Goal: Communication & Community: Answer question/provide support

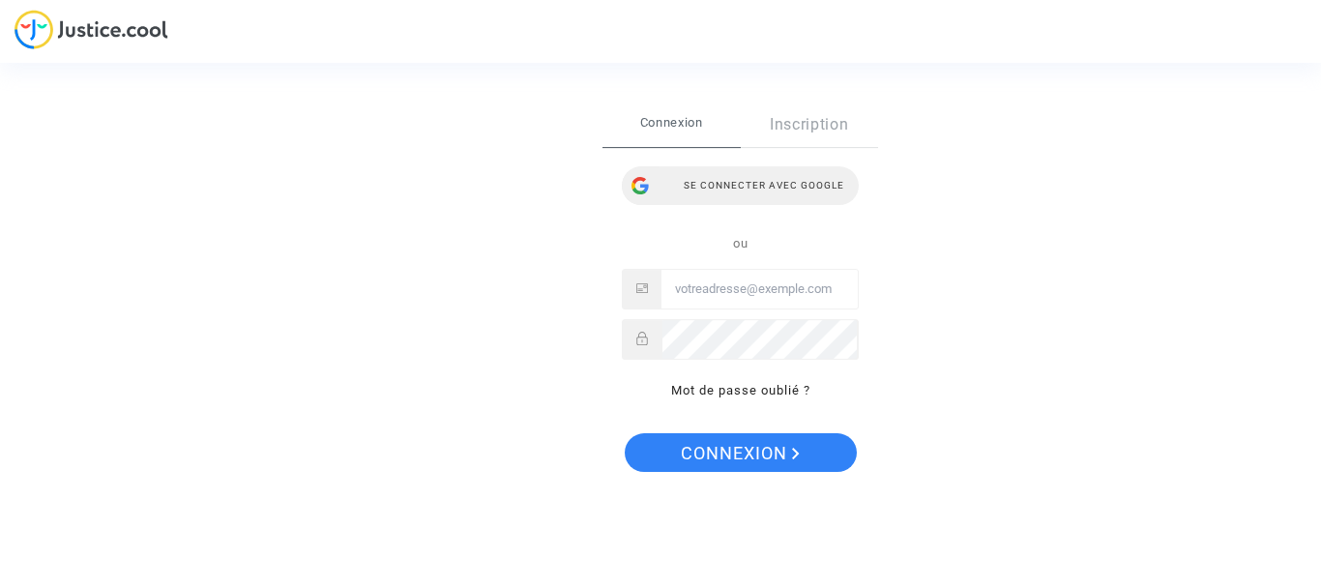
click at [730, 184] on div "Se connecter avec Google" at bounding box center [740, 185] width 237 height 39
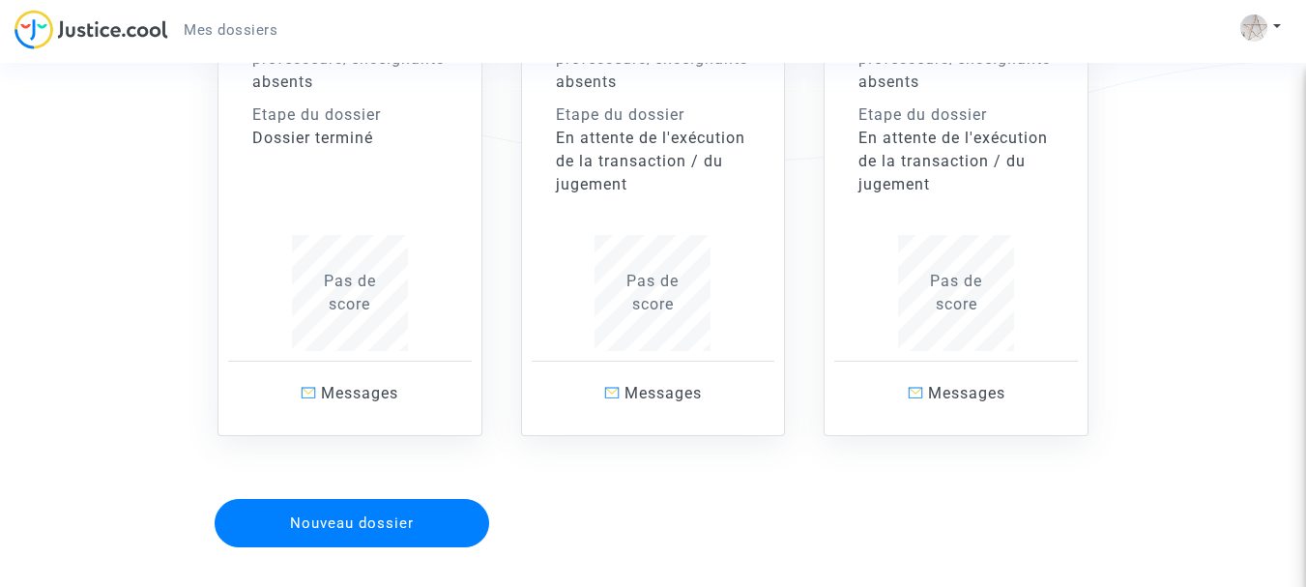
scroll to position [484, 0]
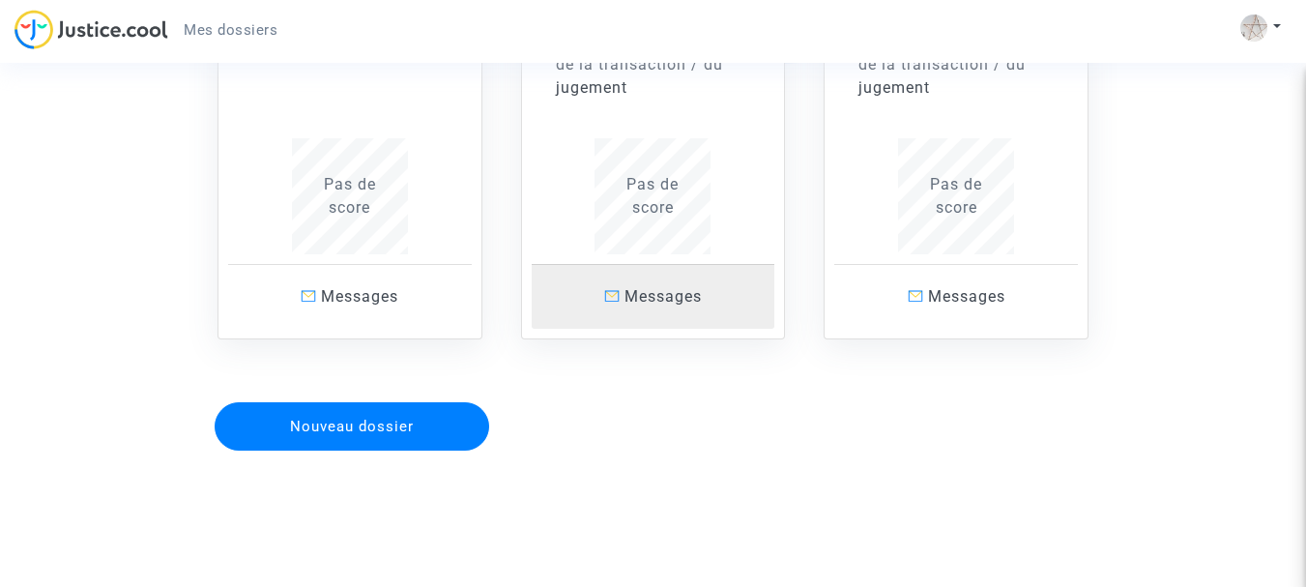
click at [649, 298] on span "Messages" at bounding box center [663, 296] width 77 height 18
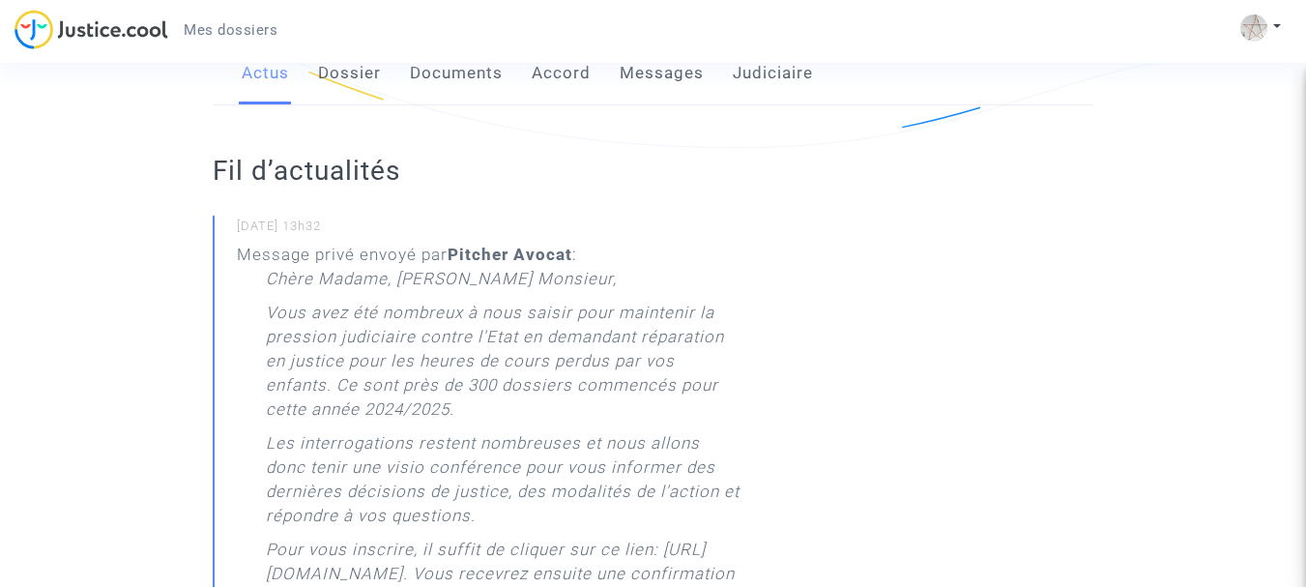
scroll to position [207, 0]
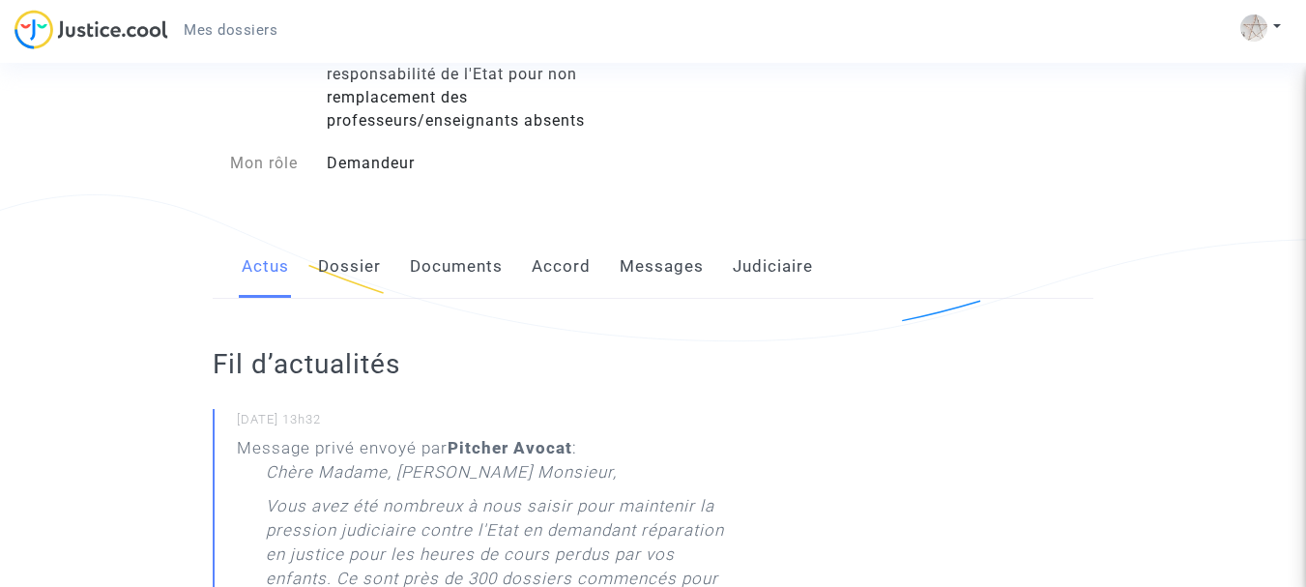
click at [689, 268] on link "Messages" at bounding box center [662, 267] width 84 height 64
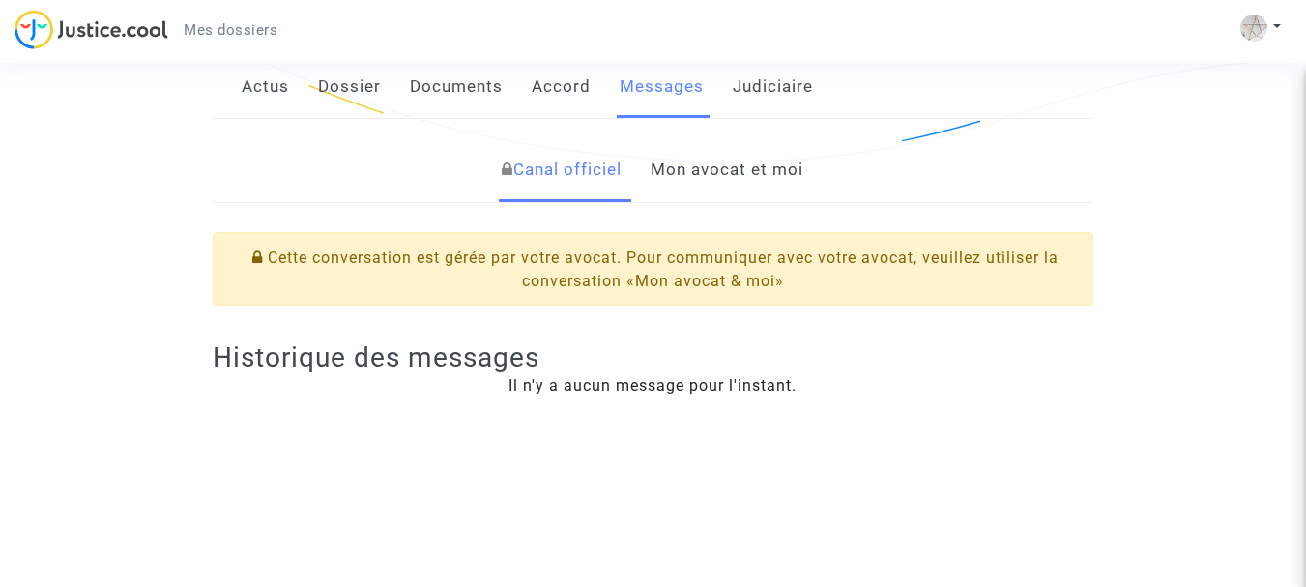
scroll to position [193, 0]
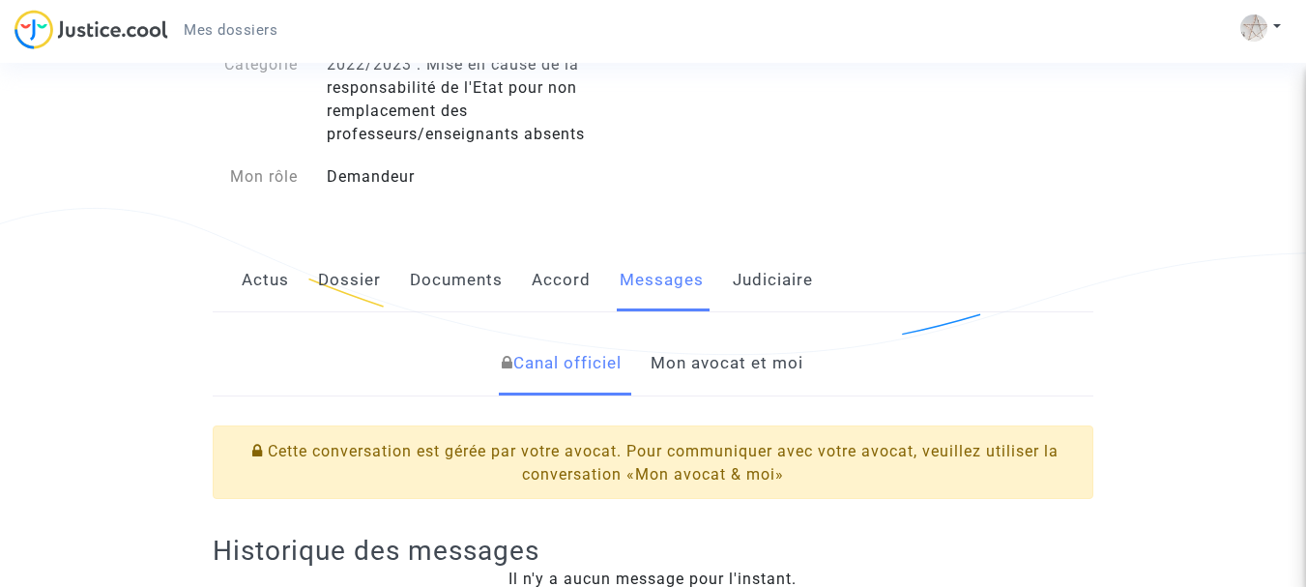
click at [747, 364] on link "Mon avocat et moi" at bounding box center [727, 364] width 153 height 64
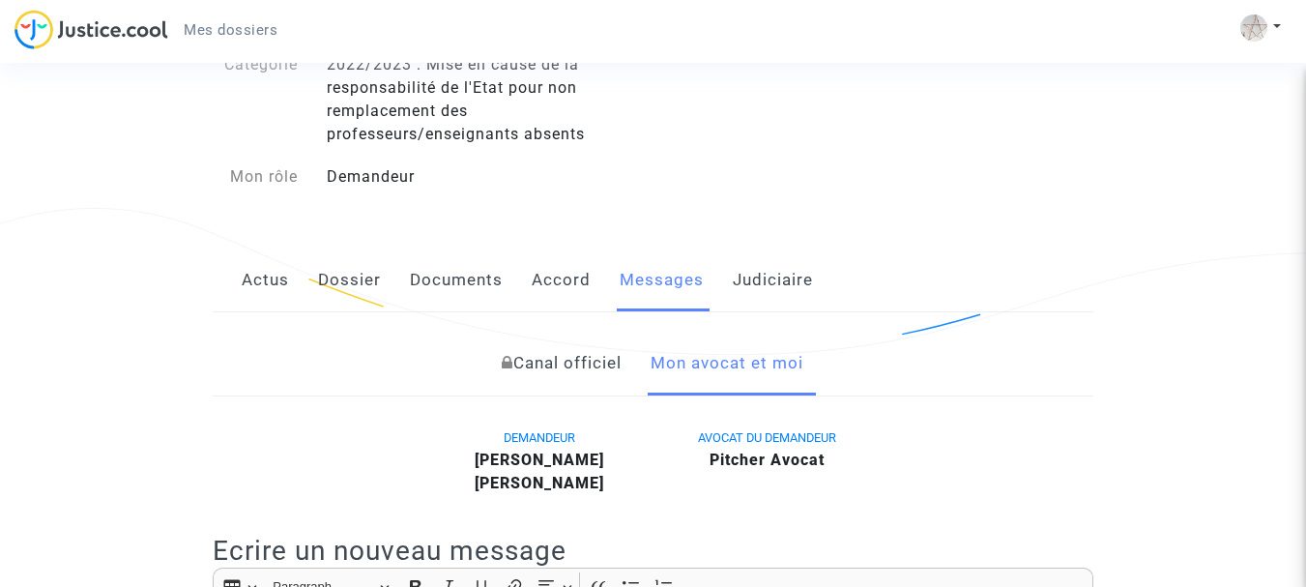
scroll to position [387, 0]
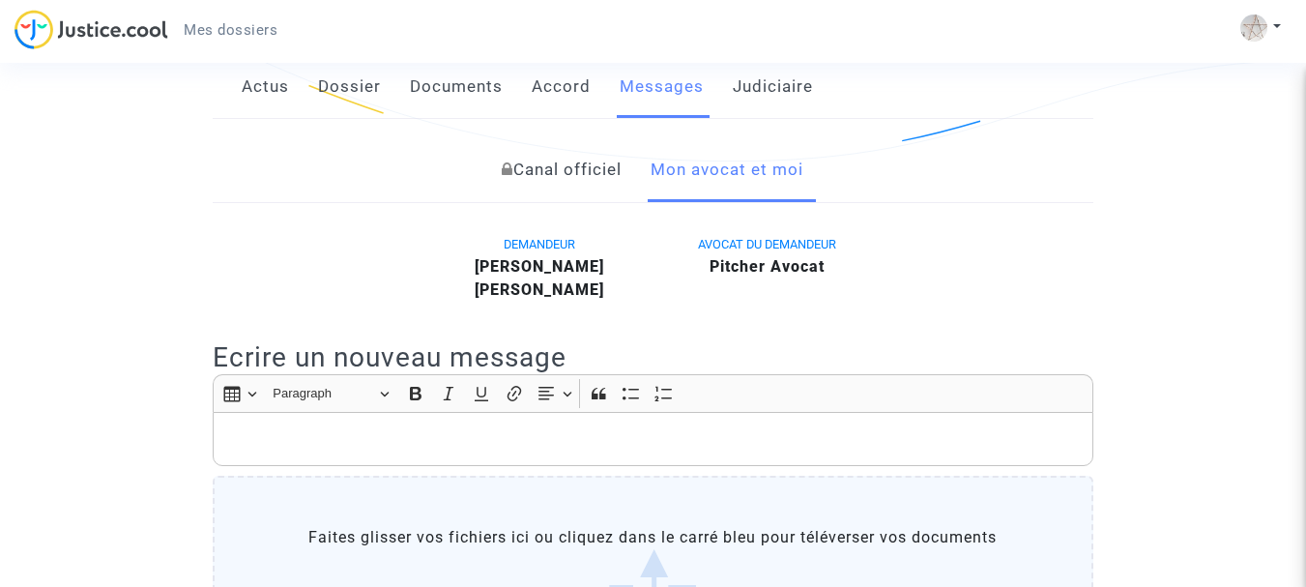
click at [334, 441] on p "Rich Text Editor, main" at bounding box center [653, 439] width 861 height 24
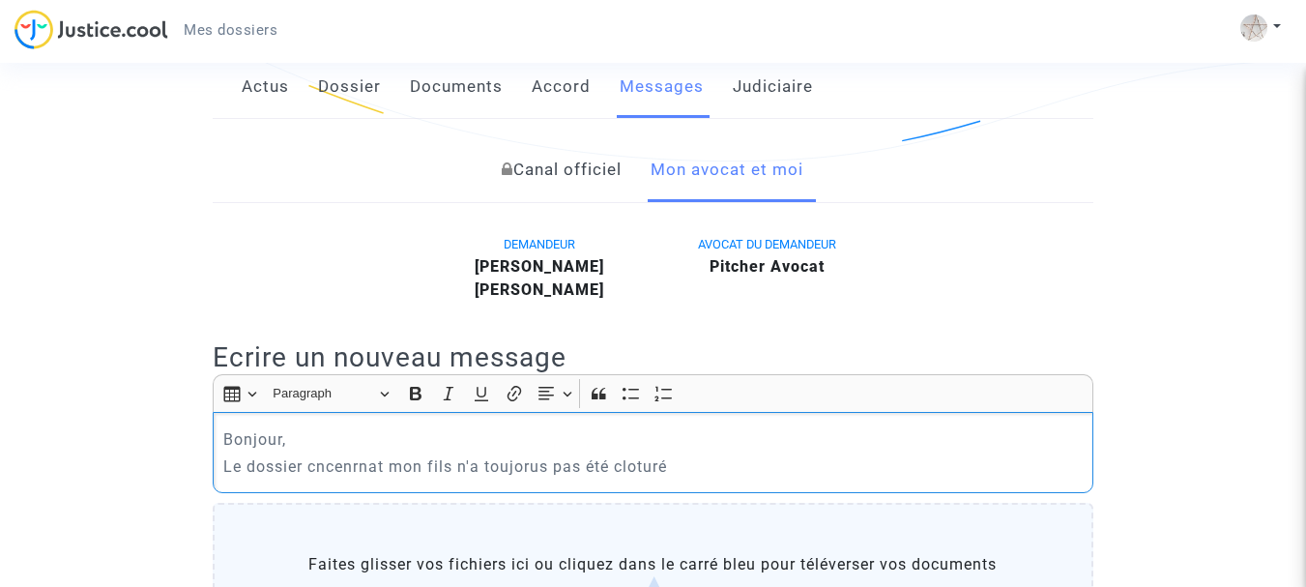
click at [536, 465] on p "Le dossier cncenrnat mon fils n'a toujorus pas été cloturé" at bounding box center [653, 466] width 861 height 24
click at [708, 464] on p "Le dossier cncenrnat mon fils n'a toujours pas été cloturé" at bounding box center [653, 466] width 861 height 24
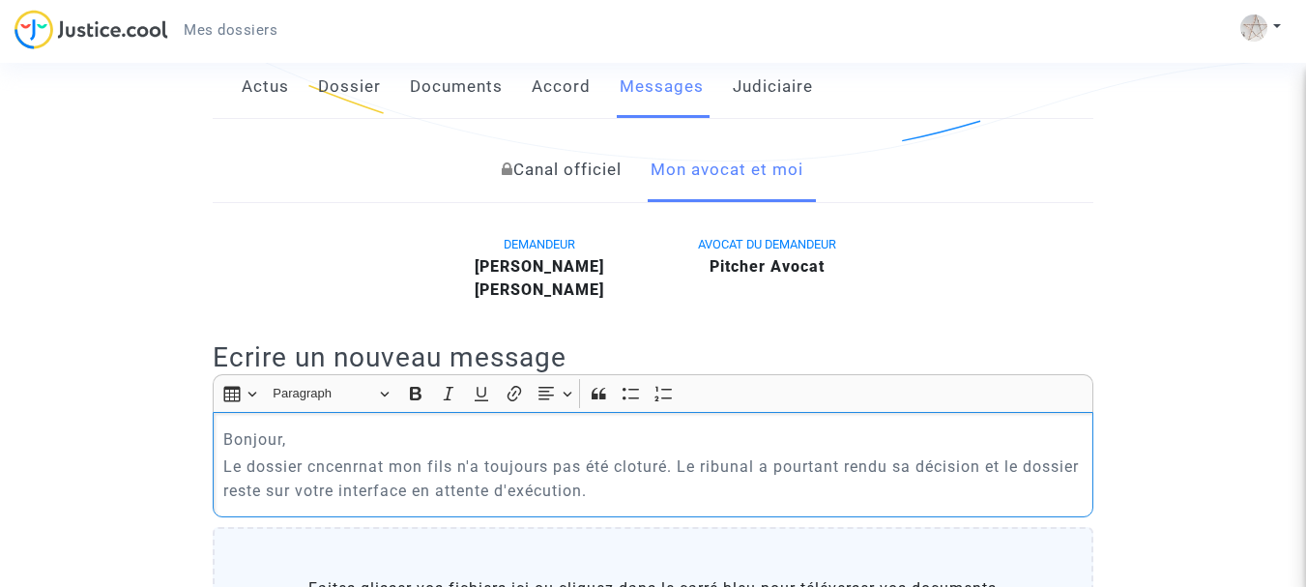
click at [703, 467] on p "Le dossier cncenrnat mon fils n'a toujours pas été cloturé. Le ribunal a pourta…" at bounding box center [653, 478] width 861 height 48
click at [361, 463] on p "Le dossier cncenrnat mon fils n'a toujours pas été cloturé. Le tribunal a pourt…" at bounding box center [653, 478] width 861 height 48
click at [701, 491] on p "Le dossier cncernant mon fils n'a toujours pas été cloturé. Le tribunal a pourt…" at bounding box center [653, 478] width 861 height 48
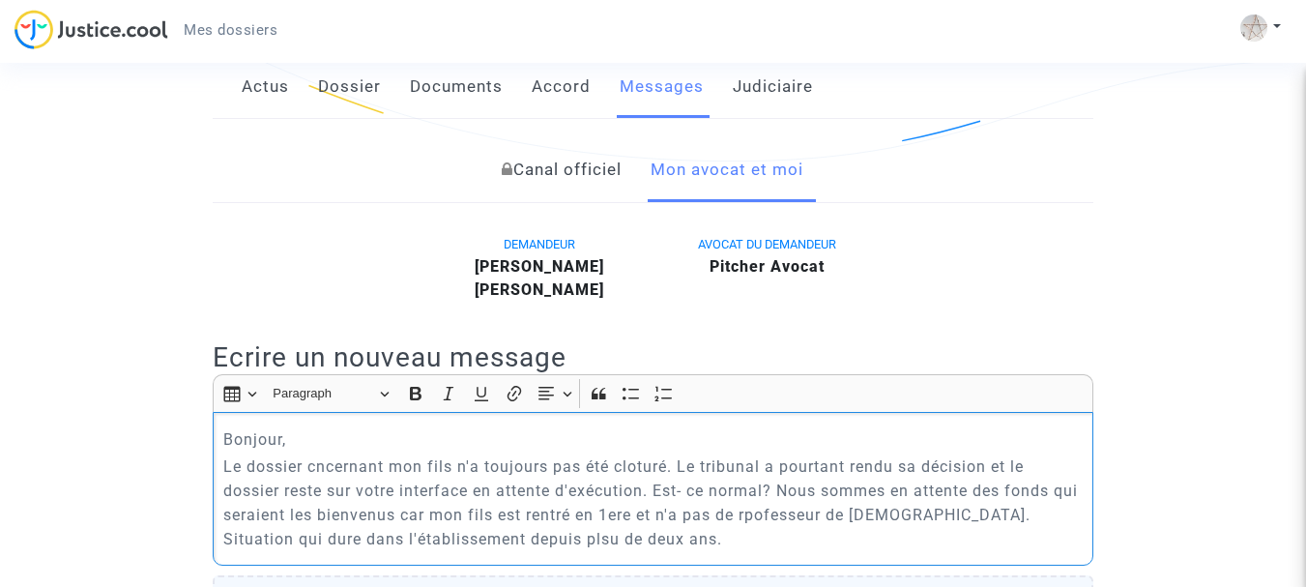
click at [507, 538] on p "Le dossier cncernant mon fils n'a toujours pas été cloturé. Le tribunal a pourt…" at bounding box center [653, 502] width 861 height 97
click at [319, 462] on p "Le dossier cncernant mon fils n'a toujours pas été cloturé. Le tribunal a pourt…" at bounding box center [653, 502] width 861 height 97
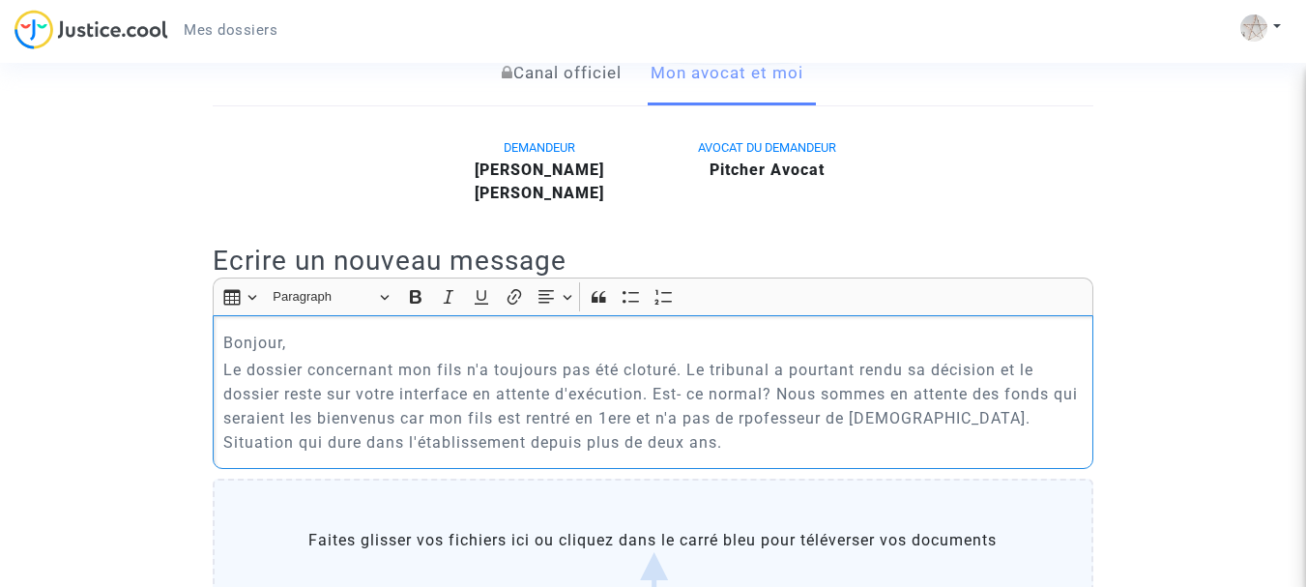
click at [775, 414] on p "Le dossier concernant mon fils n'a toujours pas été cloturé. Le tribunal a pour…" at bounding box center [653, 406] width 861 height 97
click at [650, 444] on p "Le dossier concernant mon fils n'a toujours pas été cloturé. Le tribunal a pour…" at bounding box center [653, 406] width 861 height 97
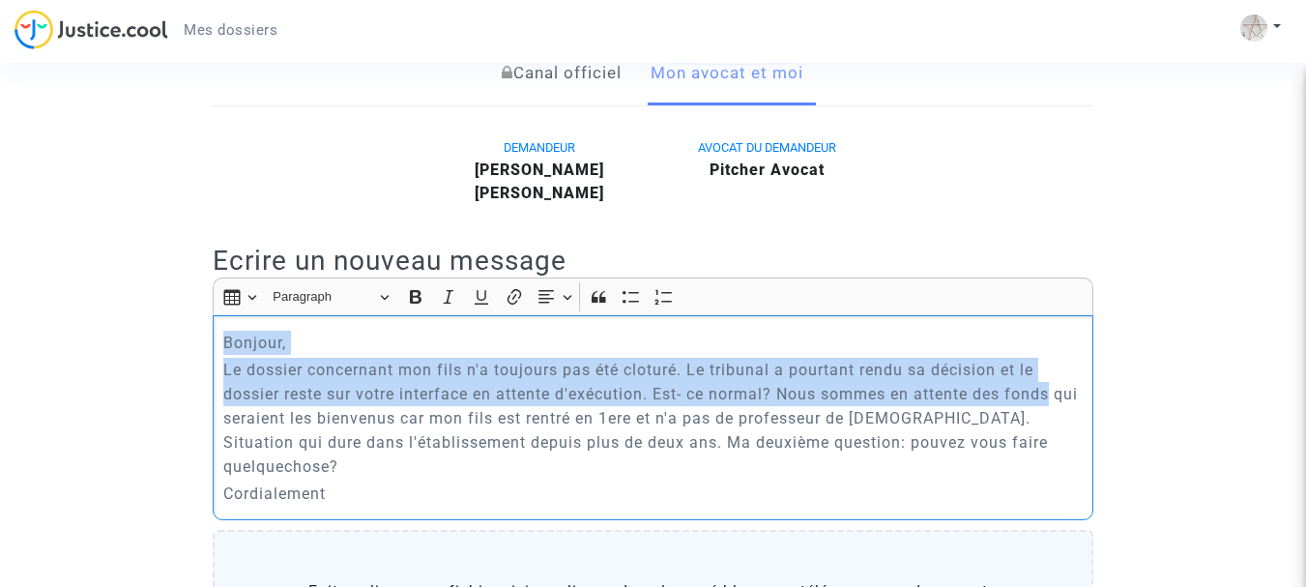
drag, startPoint x: 1073, startPoint y: 388, endPoint x: 167, endPoint y: 338, distance: 907.4
copy div "Bonjour, Le dossier concernant mon fils n'a toujours pas été cloturé. Le tribun…"
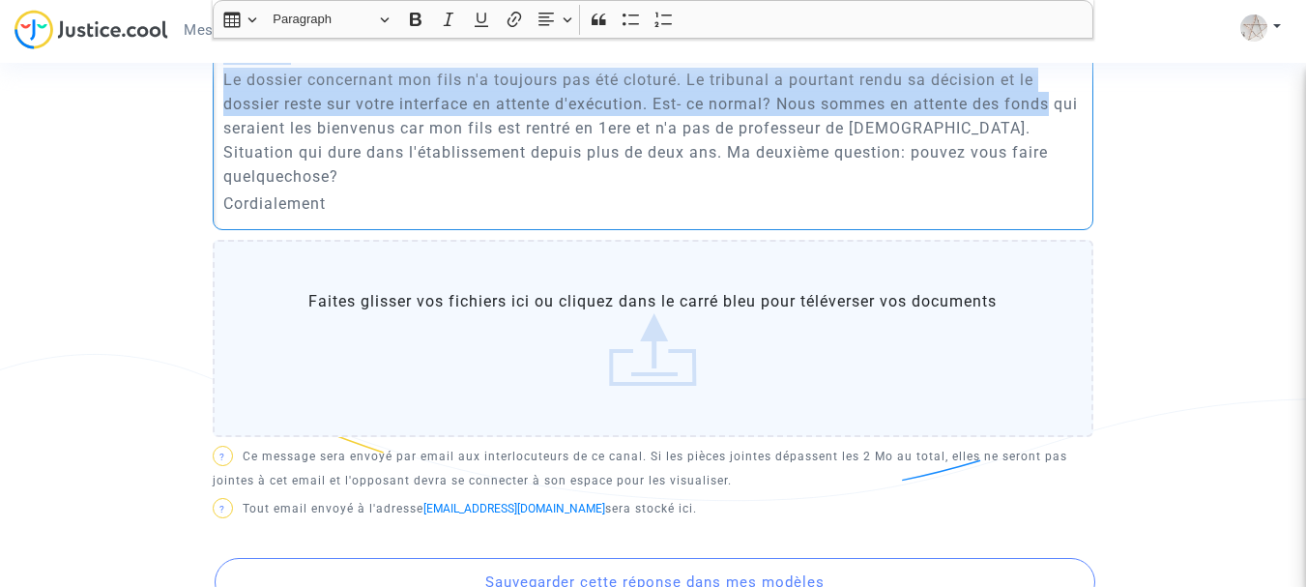
scroll to position [967, 0]
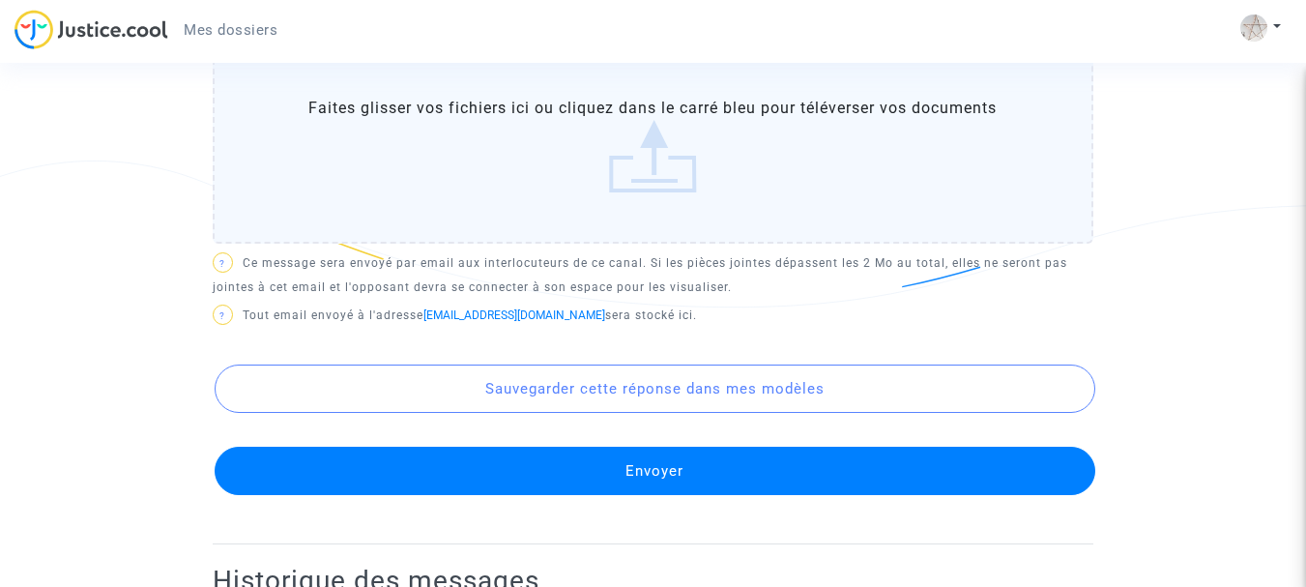
click at [738, 447] on button "Envoyer" at bounding box center [655, 471] width 881 height 48
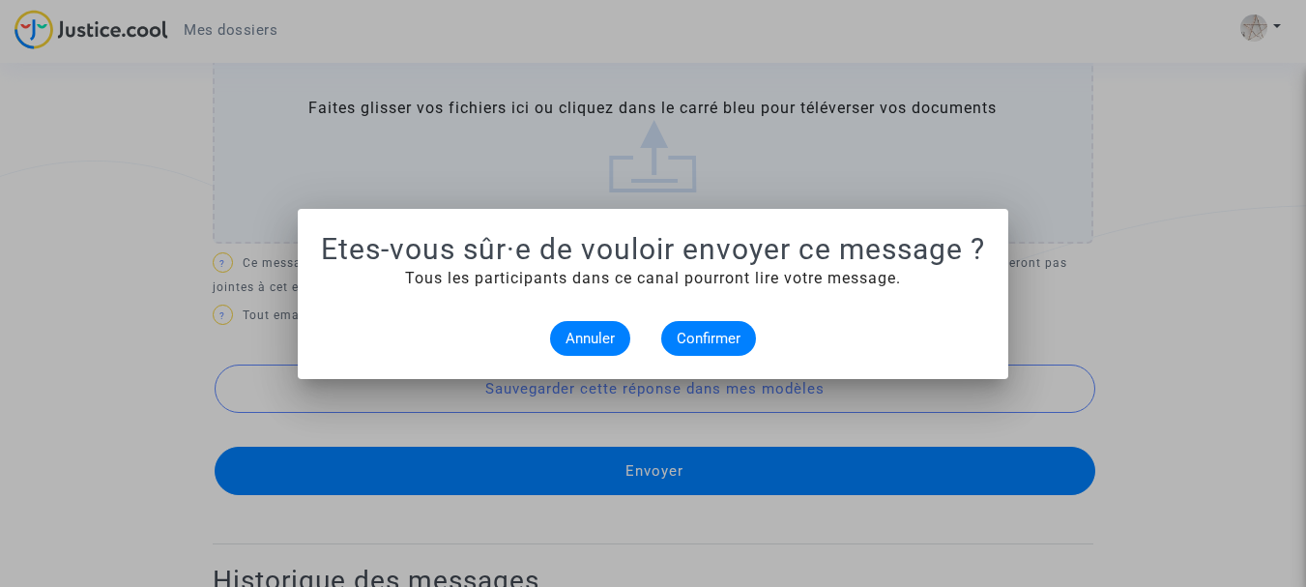
scroll to position [0, 0]
click at [738, 341] on span "Confirmer" at bounding box center [709, 338] width 64 height 17
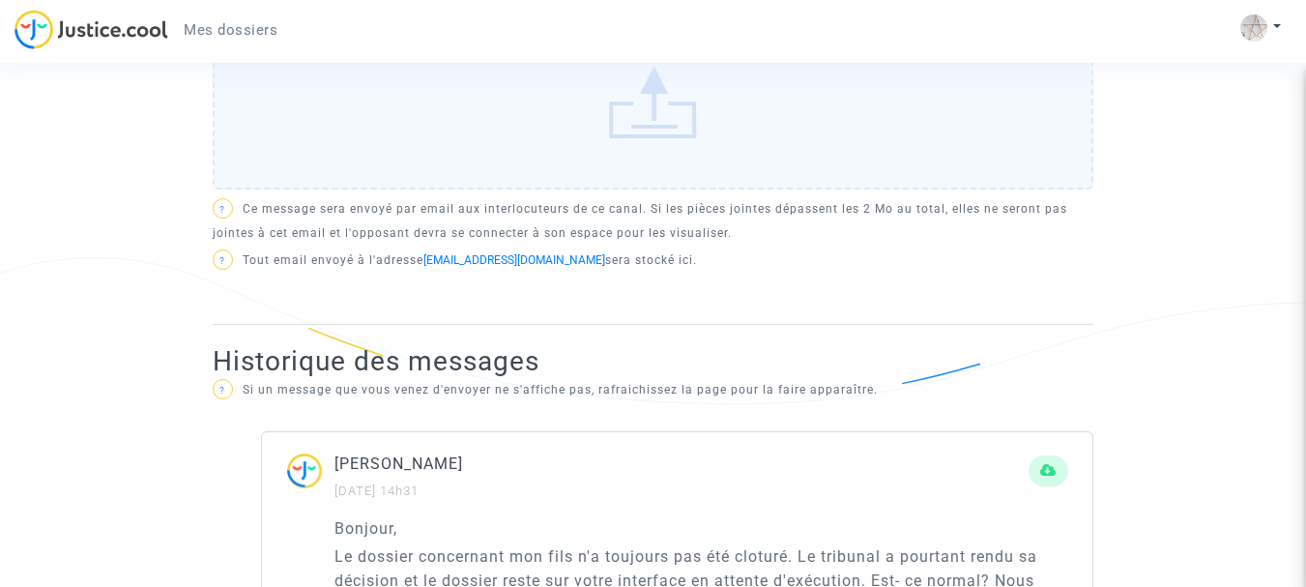
scroll to position [387, 0]
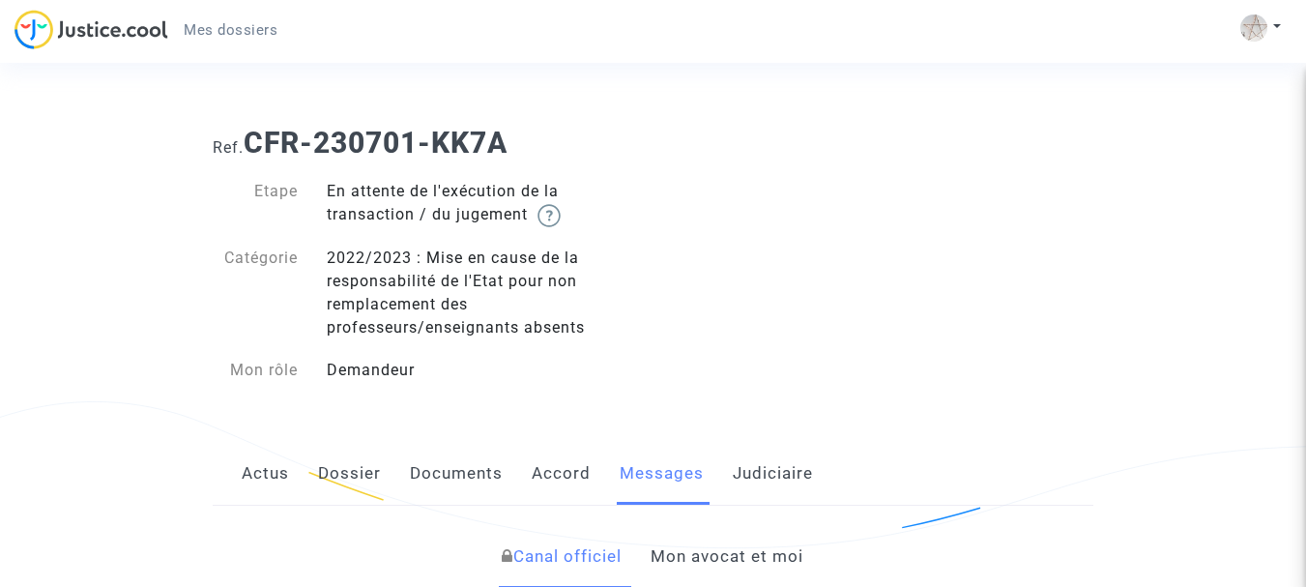
click at [126, 20] on img at bounding box center [92, 30] width 154 height 40
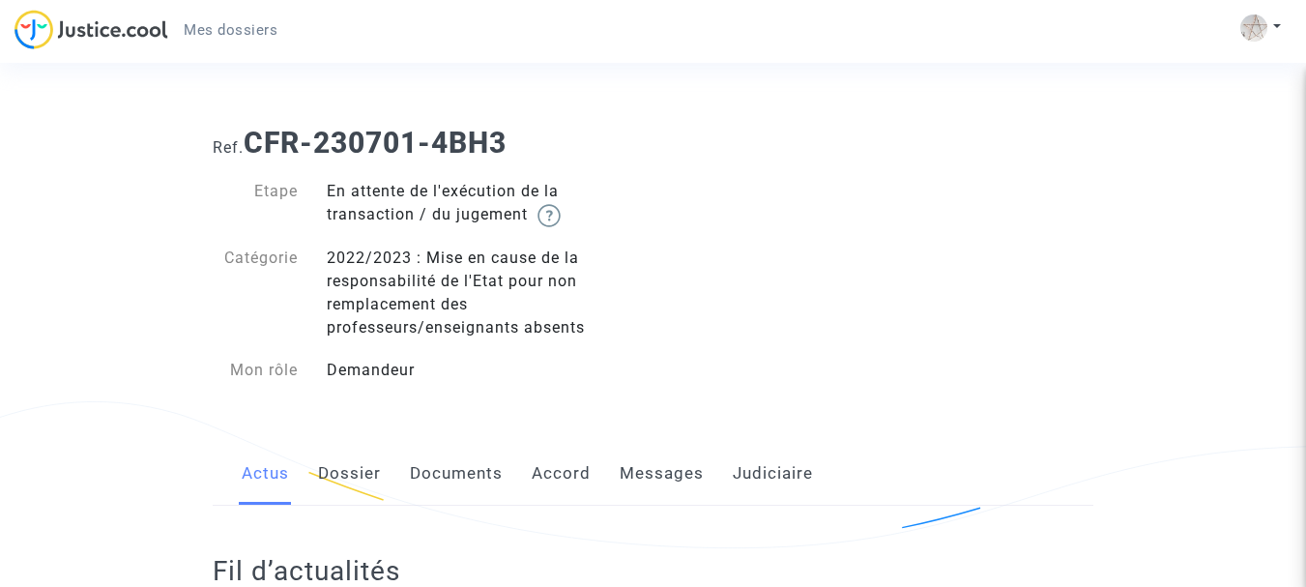
scroll to position [193, 0]
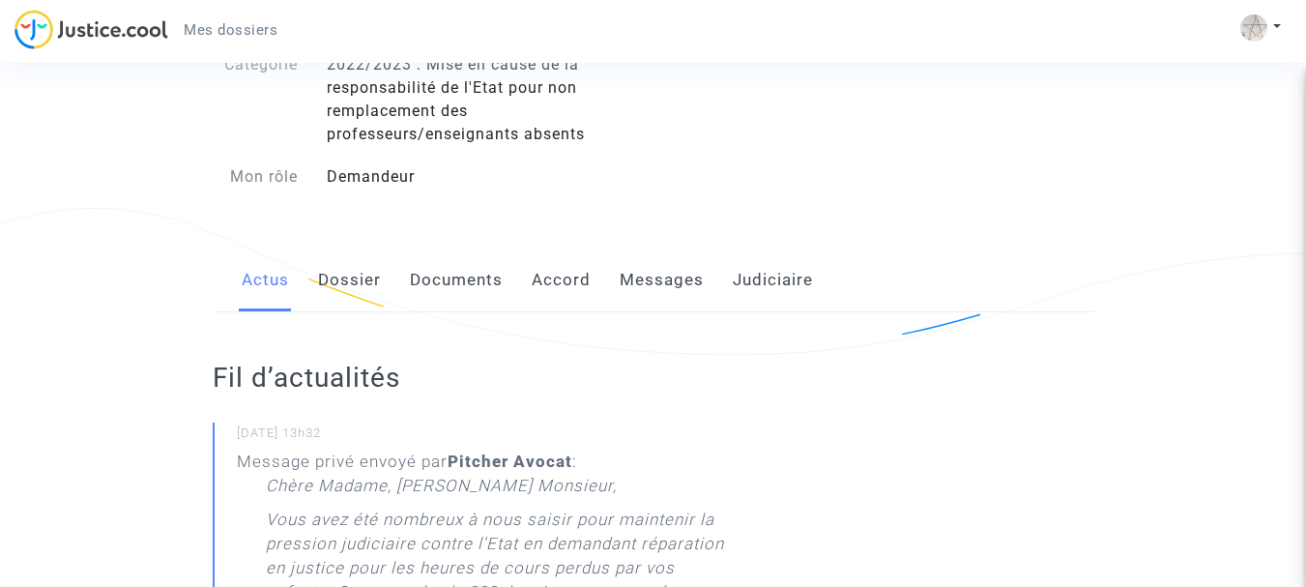
click at [647, 278] on link "Messages" at bounding box center [662, 281] width 84 height 64
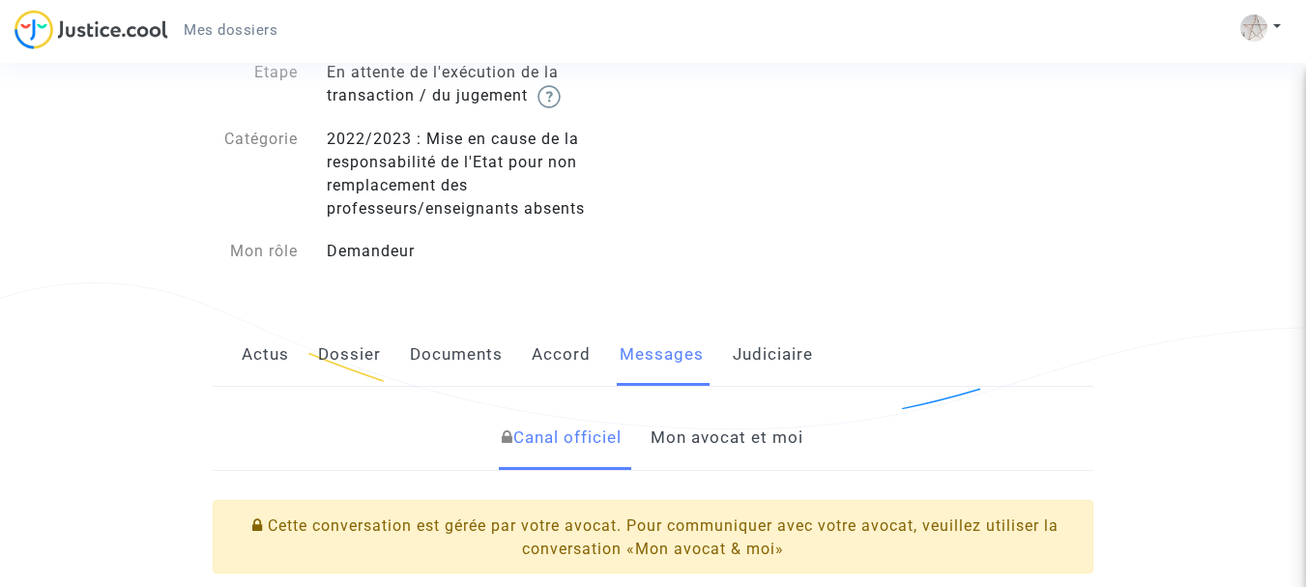
scroll to position [312, 0]
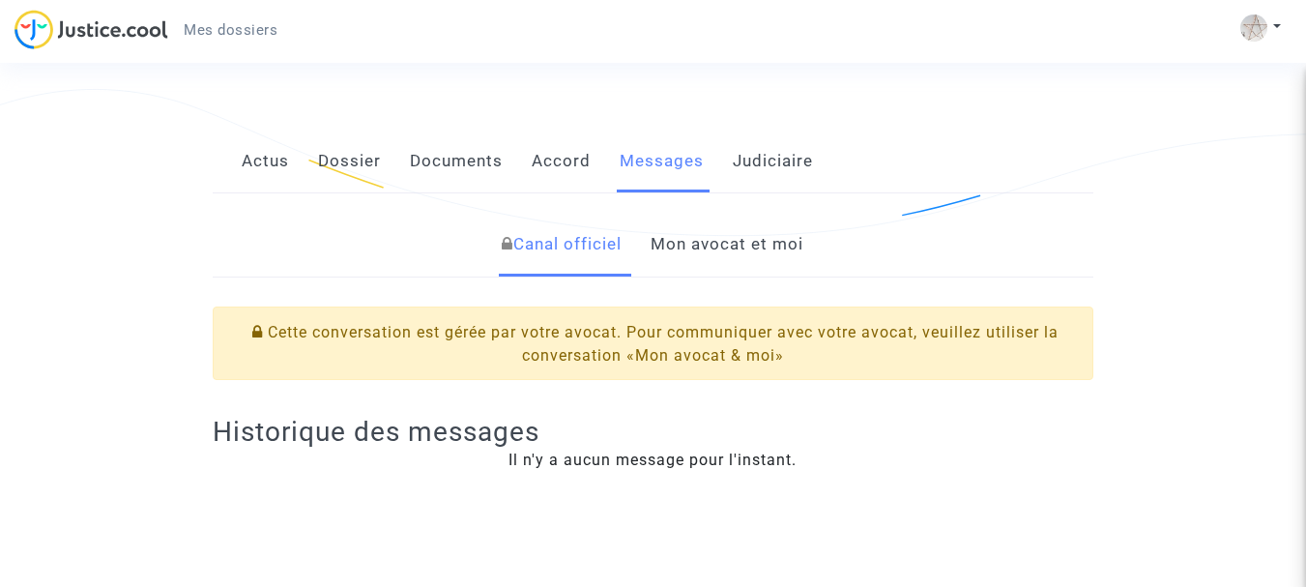
click at [757, 241] on link "Mon avocat et moi" at bounding box center [727, 245] width 153 height 64
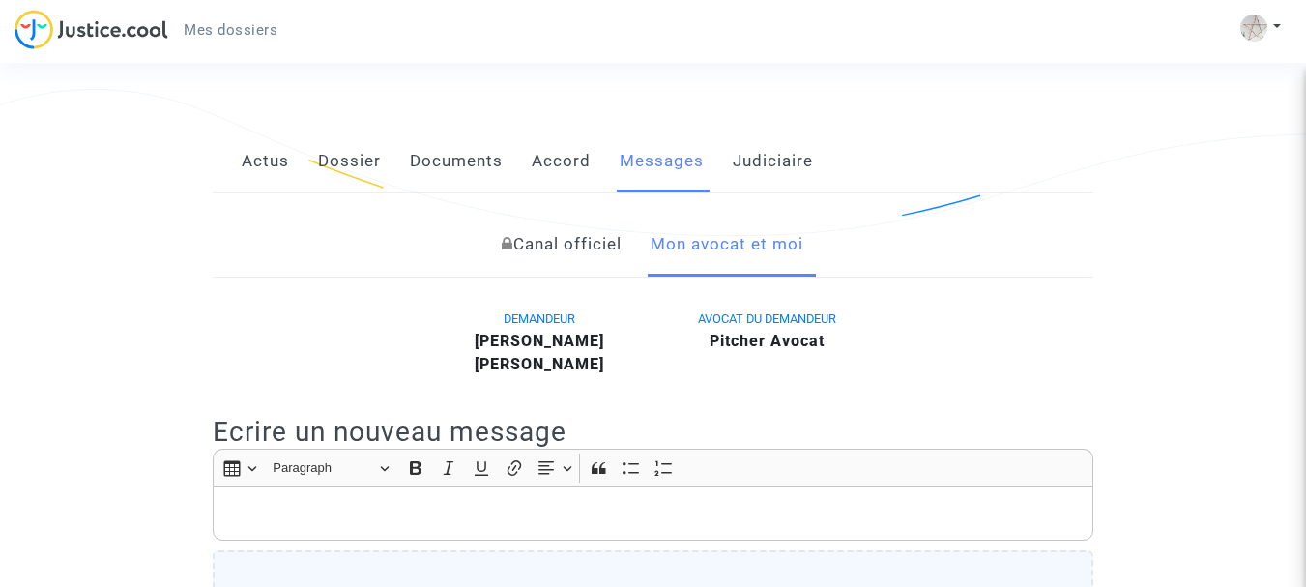
scroll to position [602, 0]
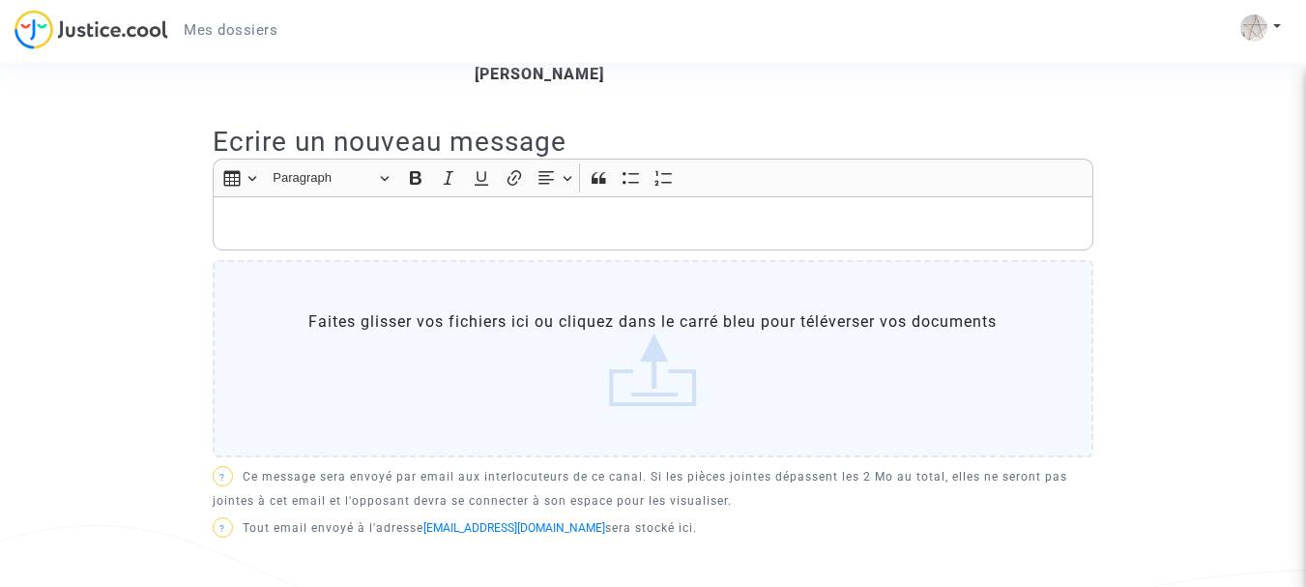
click at [313, 219] on p "Rich Text Editor, main" at bounding box center [653, 224] width 861 height 24
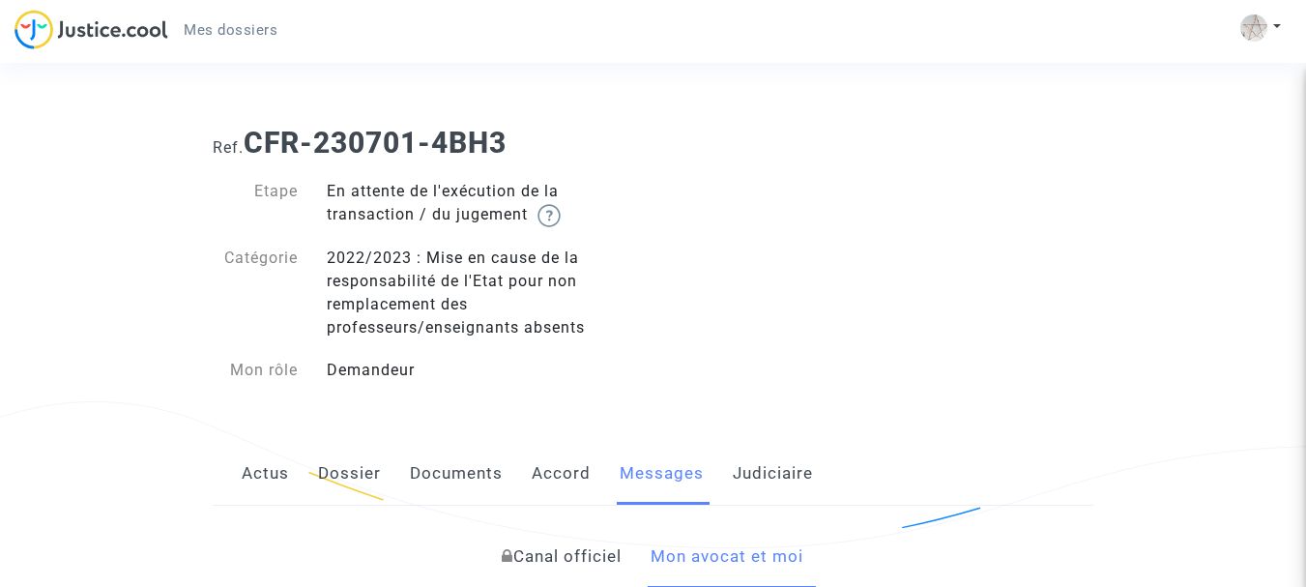
scroll to position [484, 0]
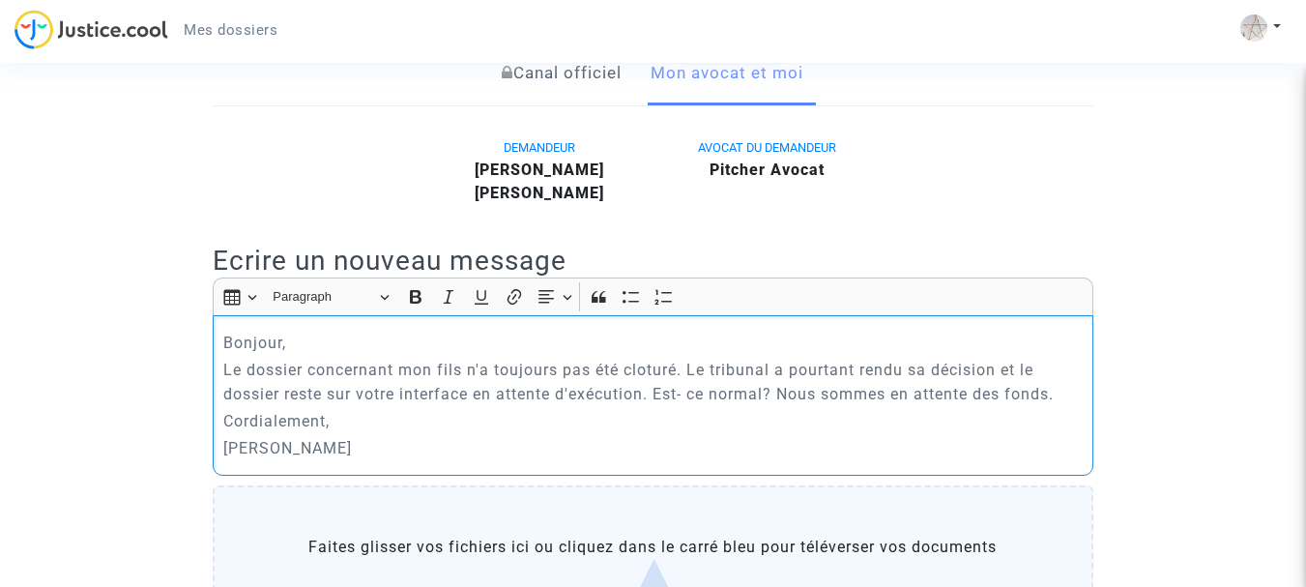
click at [469, 366] on p "Le dossier concernant mon fils n'a toujours pas été cloturé. Le tribunal a pour…" at bounding box center [653, 382] width 861 height 48
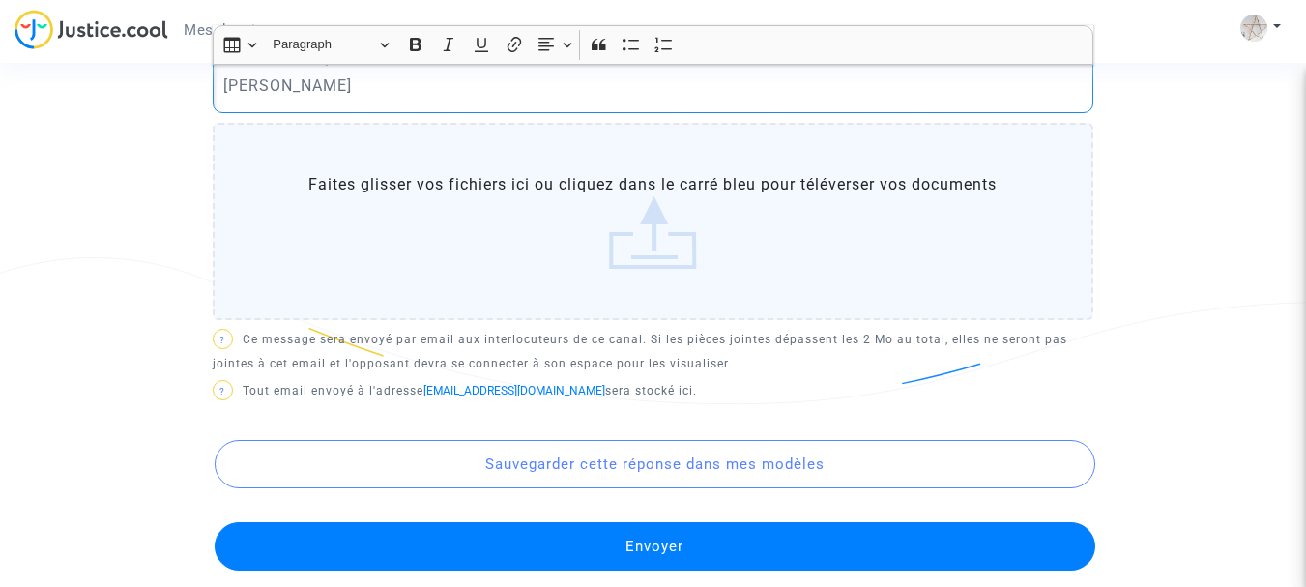
scroll to position [967, 0]
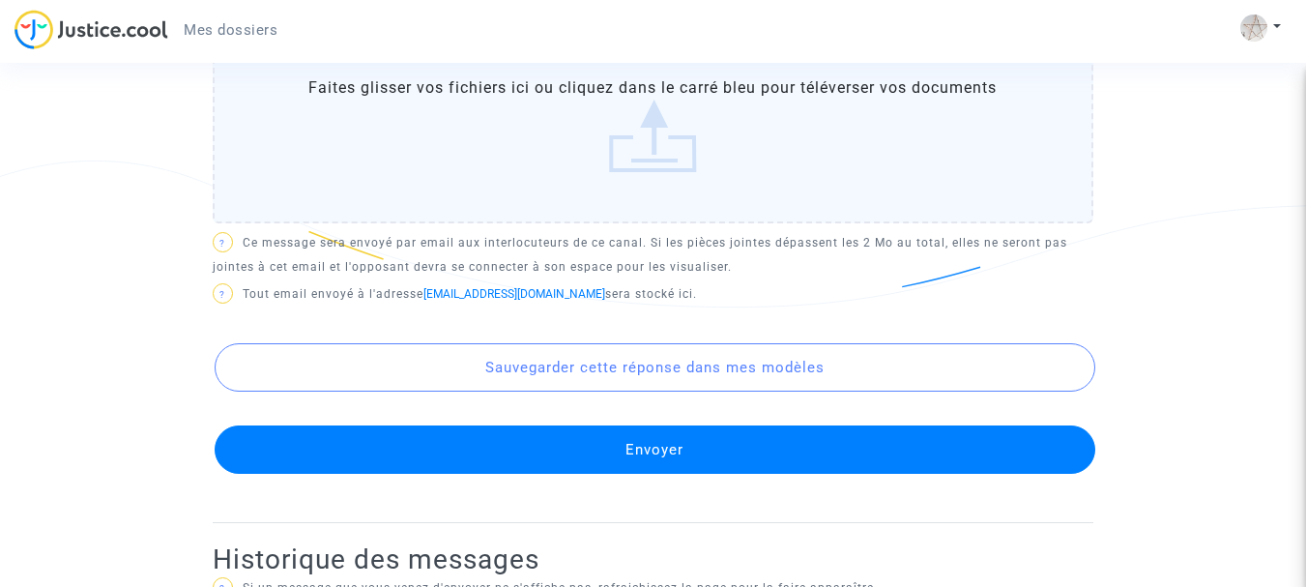
click at [804, 448] on button "Envoyer" at bounding box center [655, 449] width 881 height 48
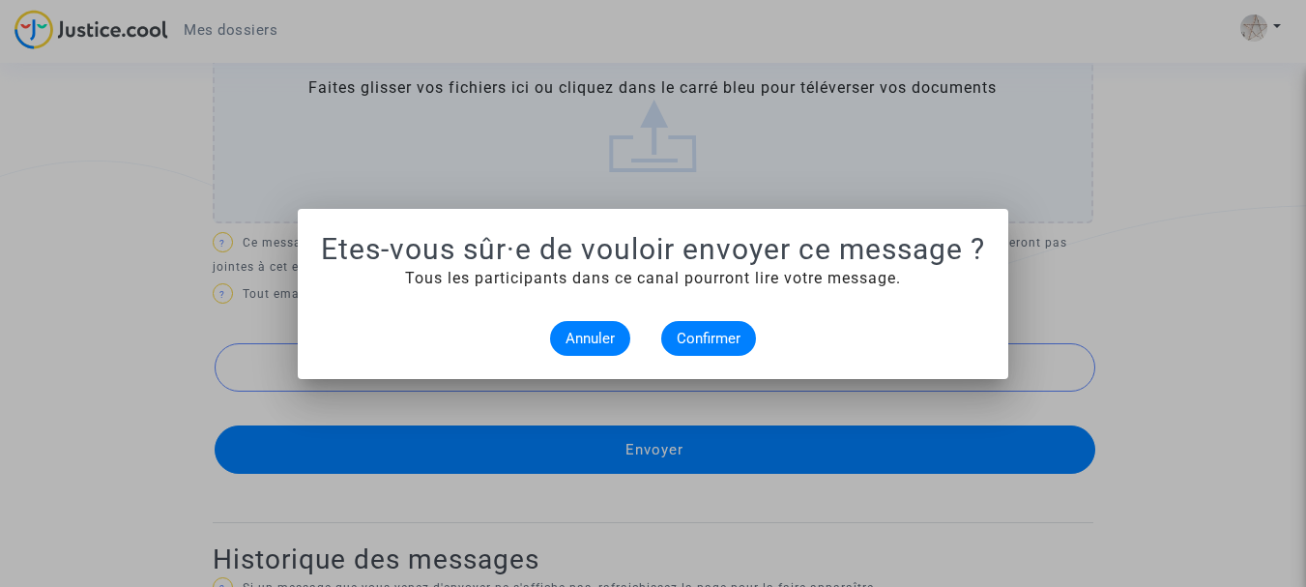
scroll to position [0, 0]
click at [721, 330] on span "Confirmer" at bounding box center [709, 338] width 64 height 17
